Goal: Task Accomplishment & Management: Manage account settings

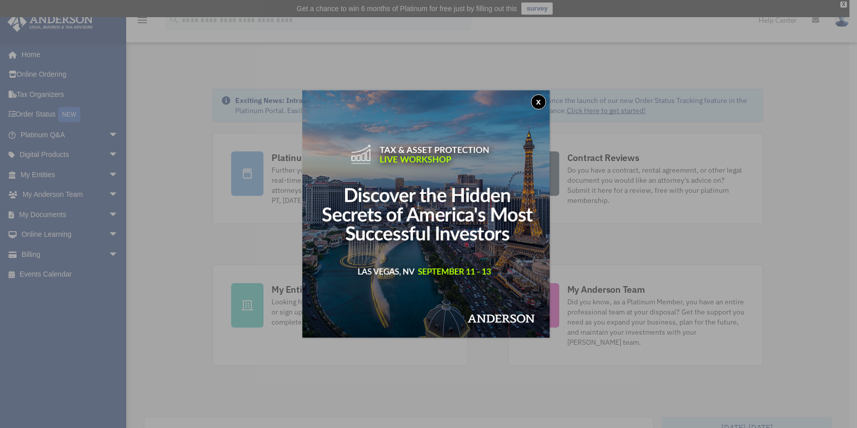
click at [540, 102] on button "x" at bounding box center [538, 101] width 15 height 15
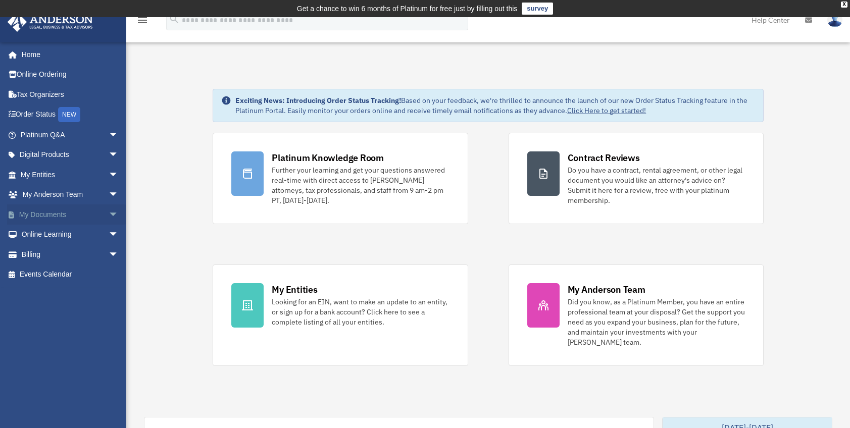
click at [109, 216] on span "arrow_drop_down" at bounding box center [119, 214] width 20 height 21
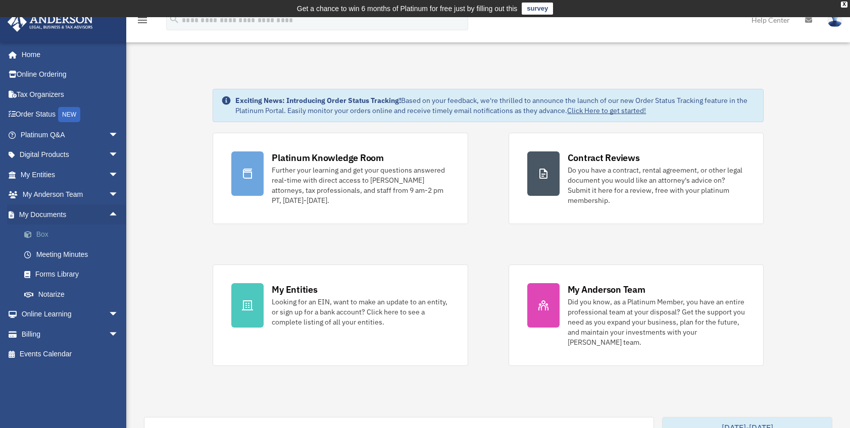
click at [60, 235] on link "Box" at bounding box center [74, 235] width 120 height 20
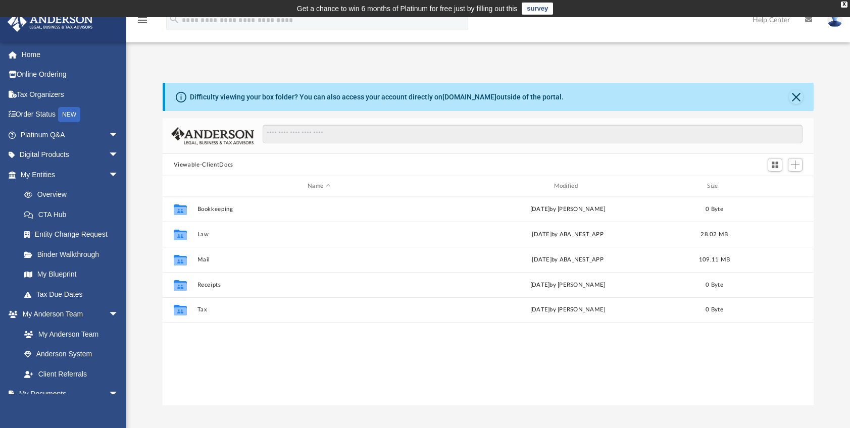
scroll to position [222, 643]
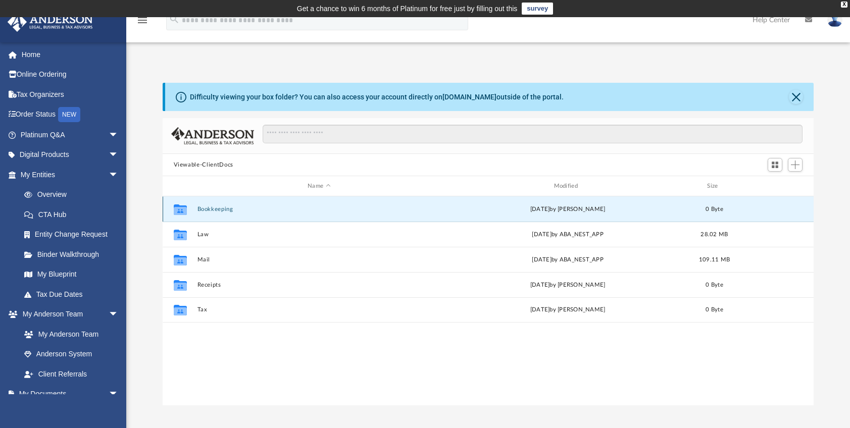
click at [220, 210] on button "Bookkeeping" at bounding box center [319, 209] width 244 height 7
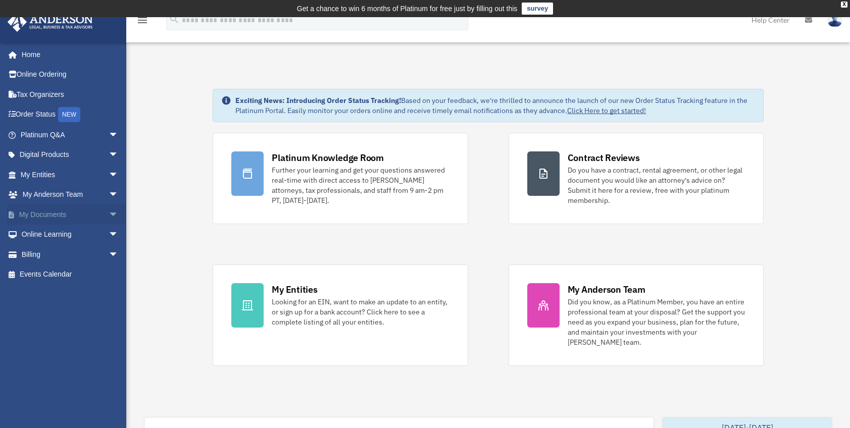
click at [94, 214] on link "My Documents arrow_drop_down" at bounding box center [70, 214] width 127 height 20
click at [109, 214] on span "arrow_drop_down" at bounding box center [119, 214] width 20 height 21
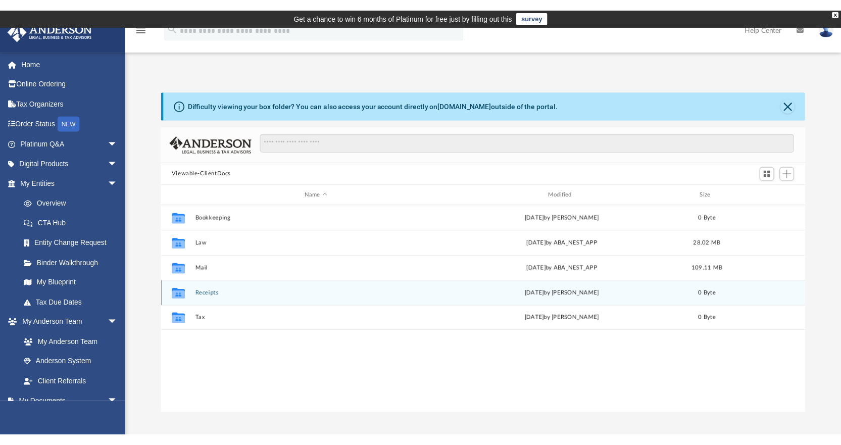
scroll to position [222, 643]
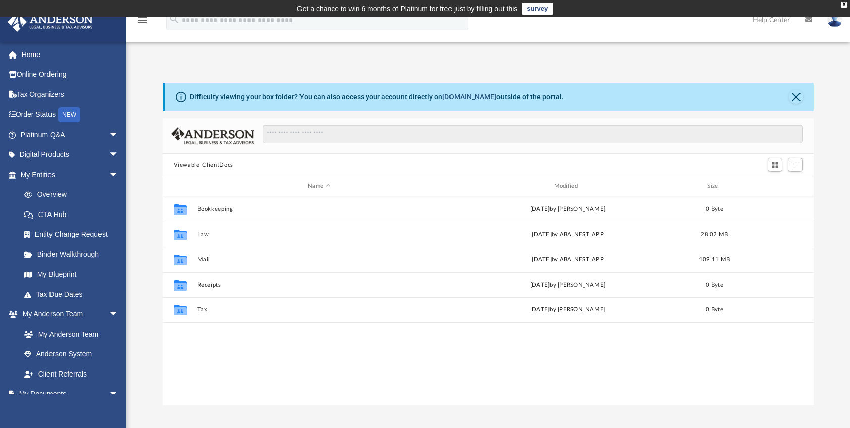
click at [466, 95] on link "[DOMAIN_NAME]" at bounding box center [469, 97] width 54 height 8
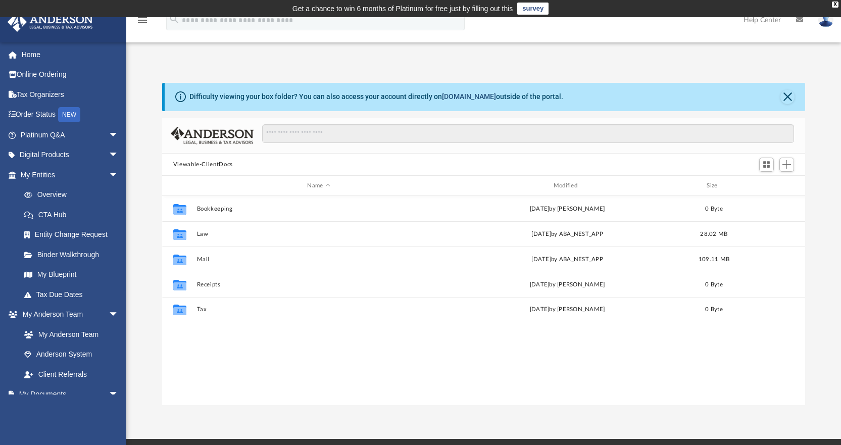
scroll to position [222, 635]
click at [60, 197] on link "Overview" at bounding box center [74, 195] width 120 height 20
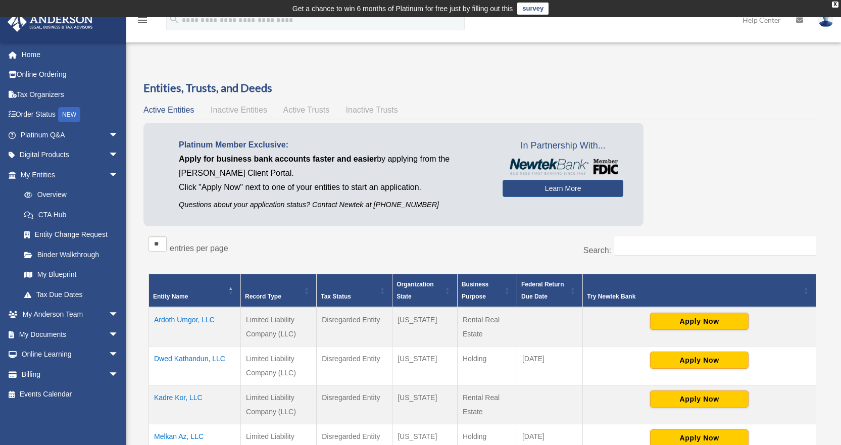
click at [203, 321] on td "Ardoth Umgor, LLC" at bounding box center [195, 326] width 92 height 39
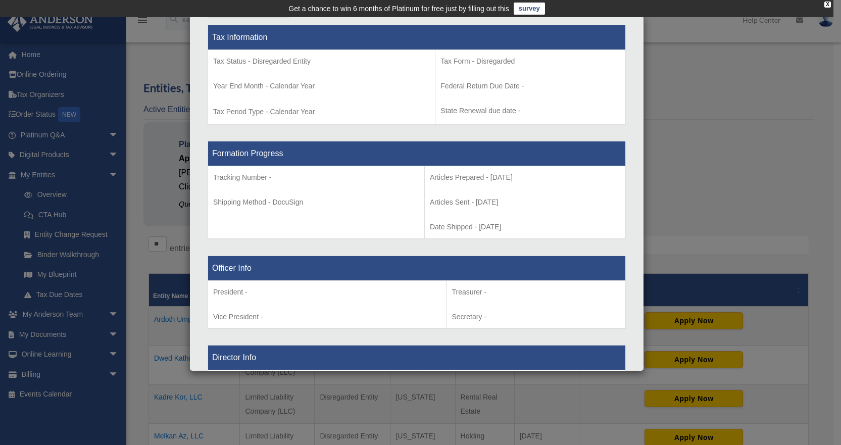
scroll to position [515, 0]
